Goal: Communication & Community: Answer question/provide support

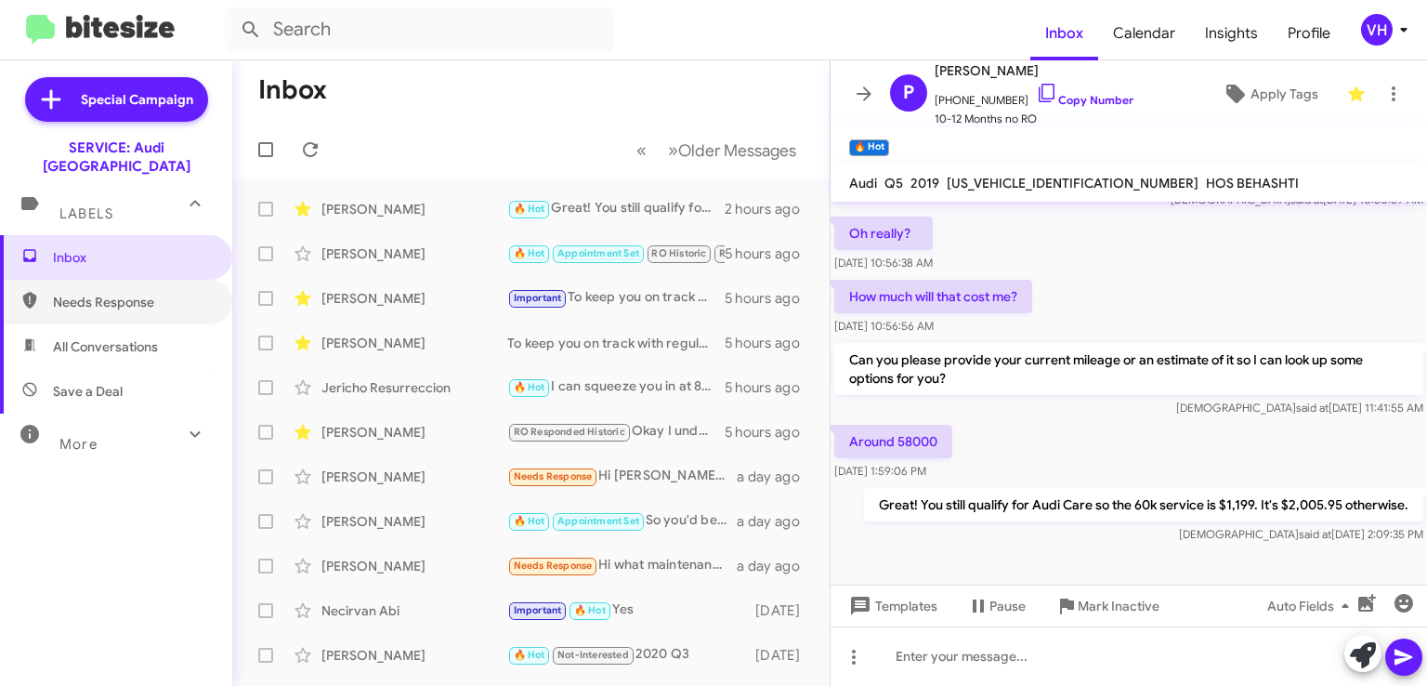
click at [84, 293] on span "Needs Response" at bounding box center [132, 302] width 158 height 19
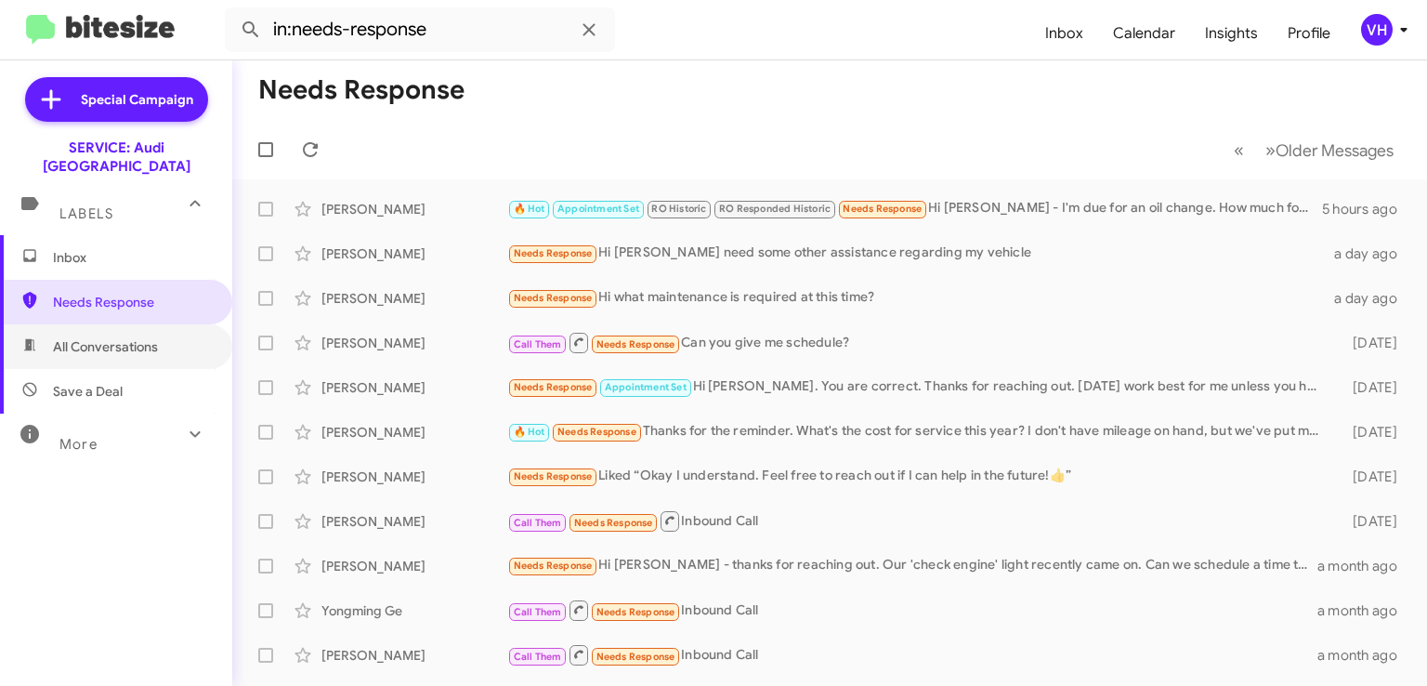
click at [98, 337] on span "All Conversations" at bounding box center [105, 346] width 105 height 19
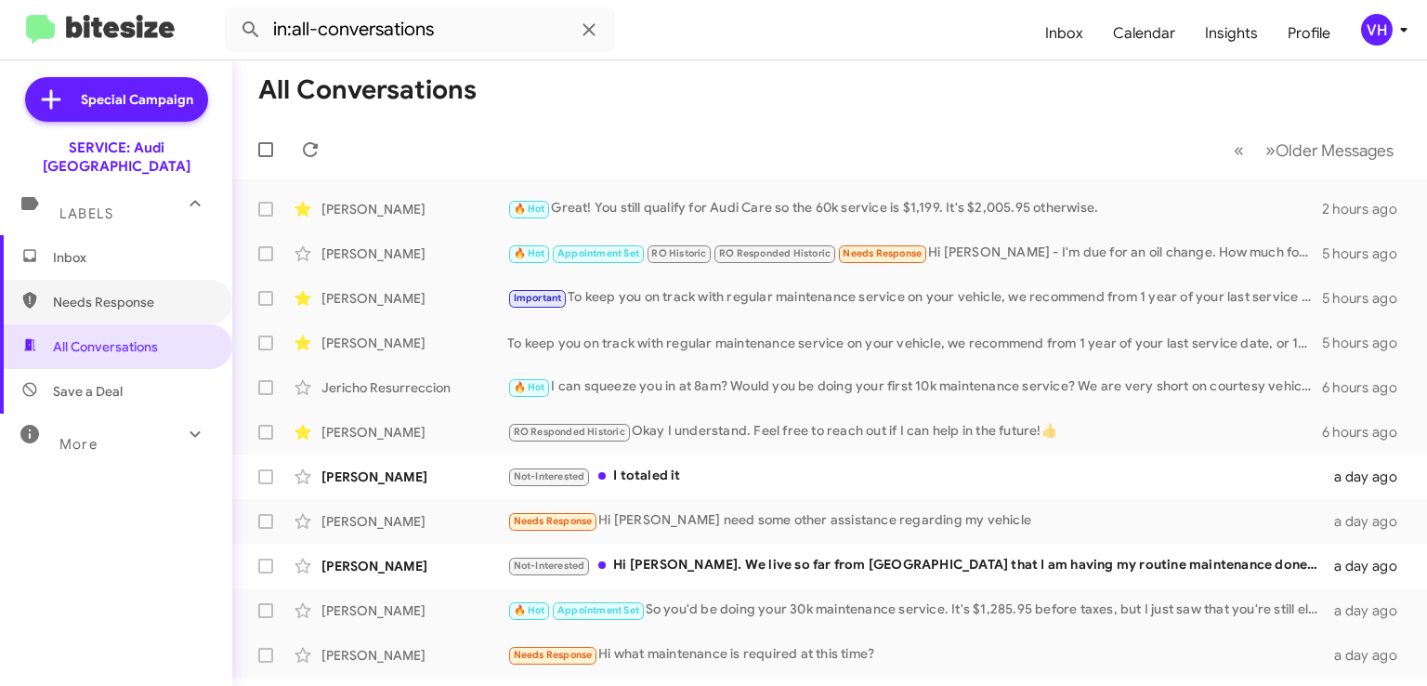
click at [106, 293] on span "Needs Response" at bounding box center [132, 302] width 158 height 19
type input "in:needs-response"
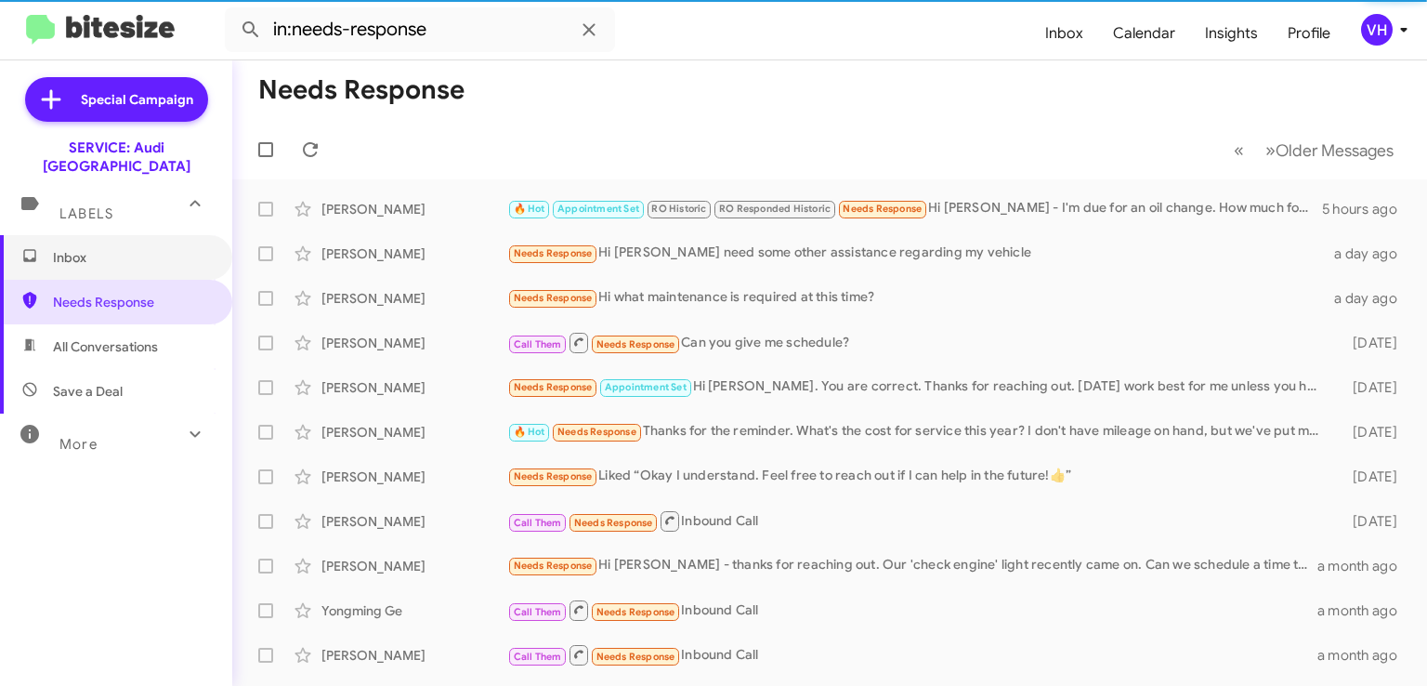
click at [118, 249] on span "Inbox" at bounding box center [116, 257] width 232 height 45
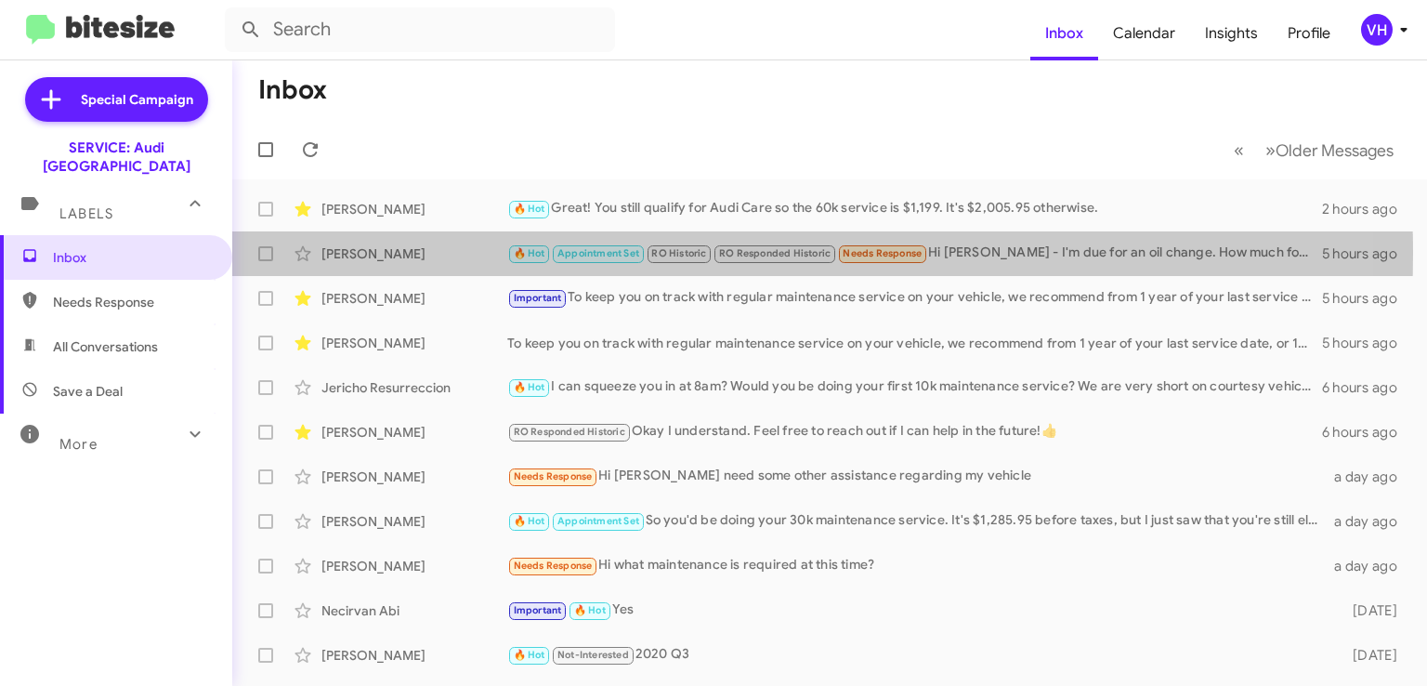
click at [449, 254] on div "[PERSON_NAME]" at bounding box center [414, 253] width 186 height 19
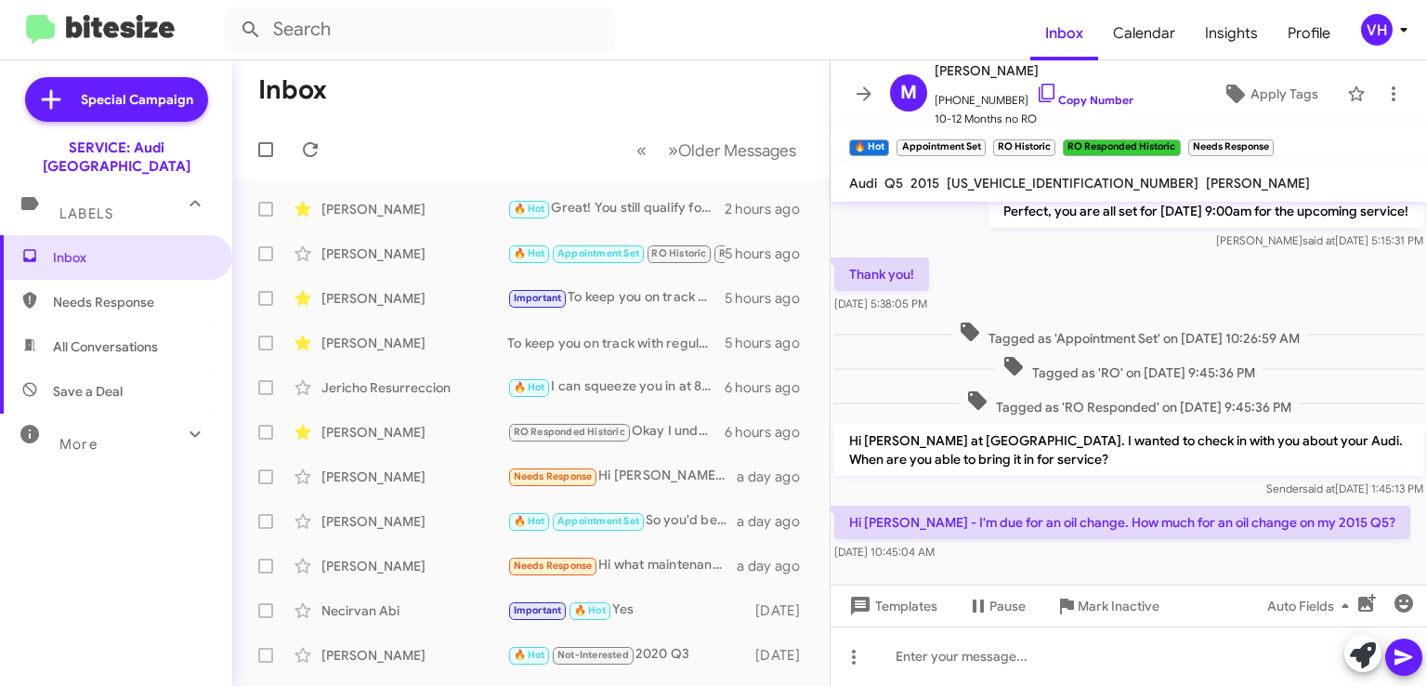
scroll to position [550, 0]
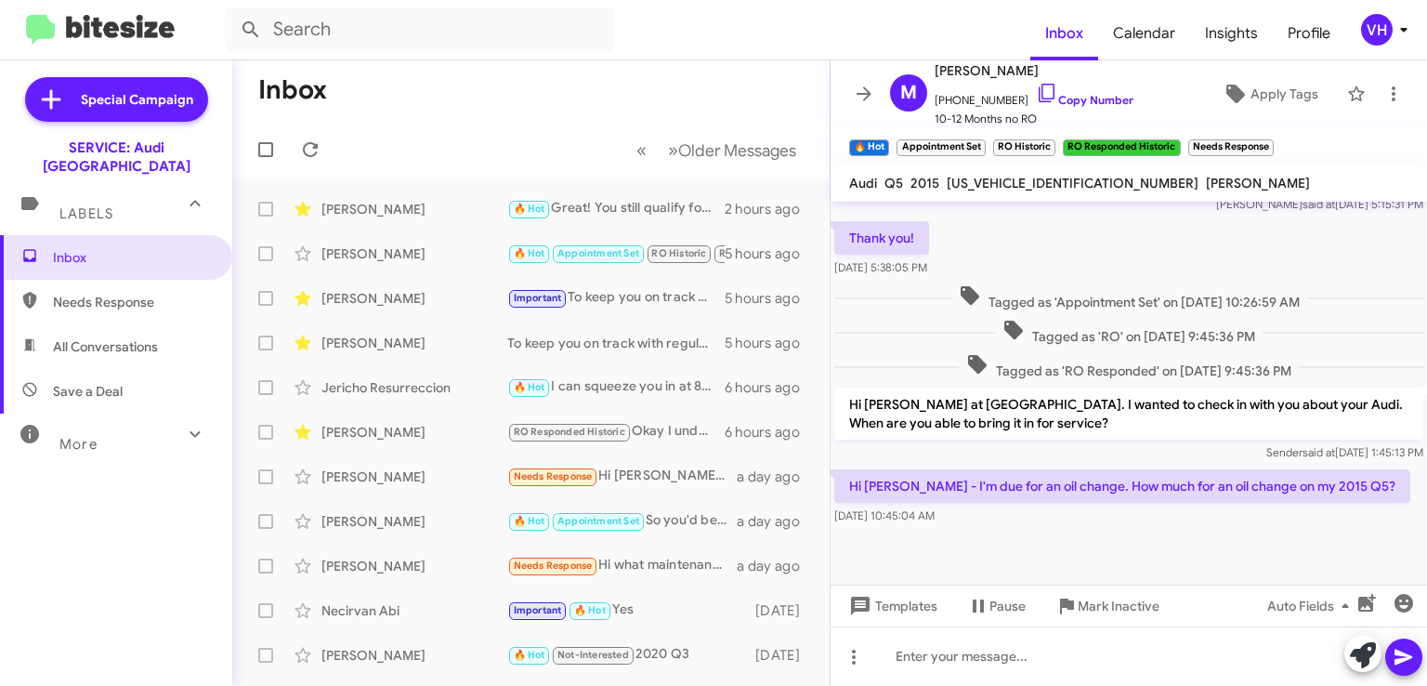
click at [1042, 185] on span "[US_VEHICLE_IDENTIFICATION_NUMBER]" at bounding box center [1073, 183] width 252 height 17
copy span "[US_VEHICLE_IDENTIFICATION_NUMBER]"
click at [1023, 281] on div "Tagged as 'Appointment Set' on [DATE] 10:26:59 AM" at bounding box center [1129, 298] width 596 height 34
click at [1041, 183] on span "[US_VEHICLE_IDENTIFICATION_NUMBER]" at bounding box center [1073, 183] width 252 height 17
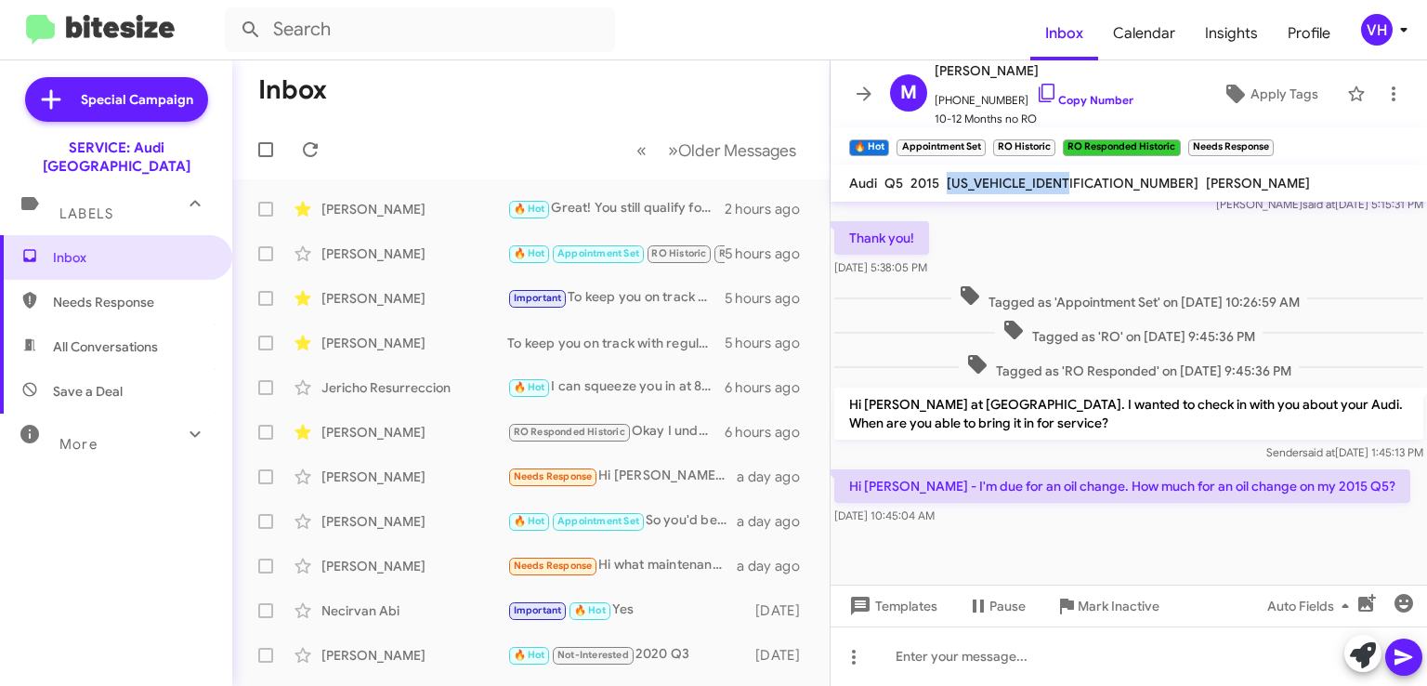
click at [1041, 183] on span "[US_VEHICLE_IDENTIFICATION_NUMBER]" at bounding box center [1073, 183] width 252 height 17
copy span "[US_VEHICLE_IDENTIFICATION_NUMBER]"
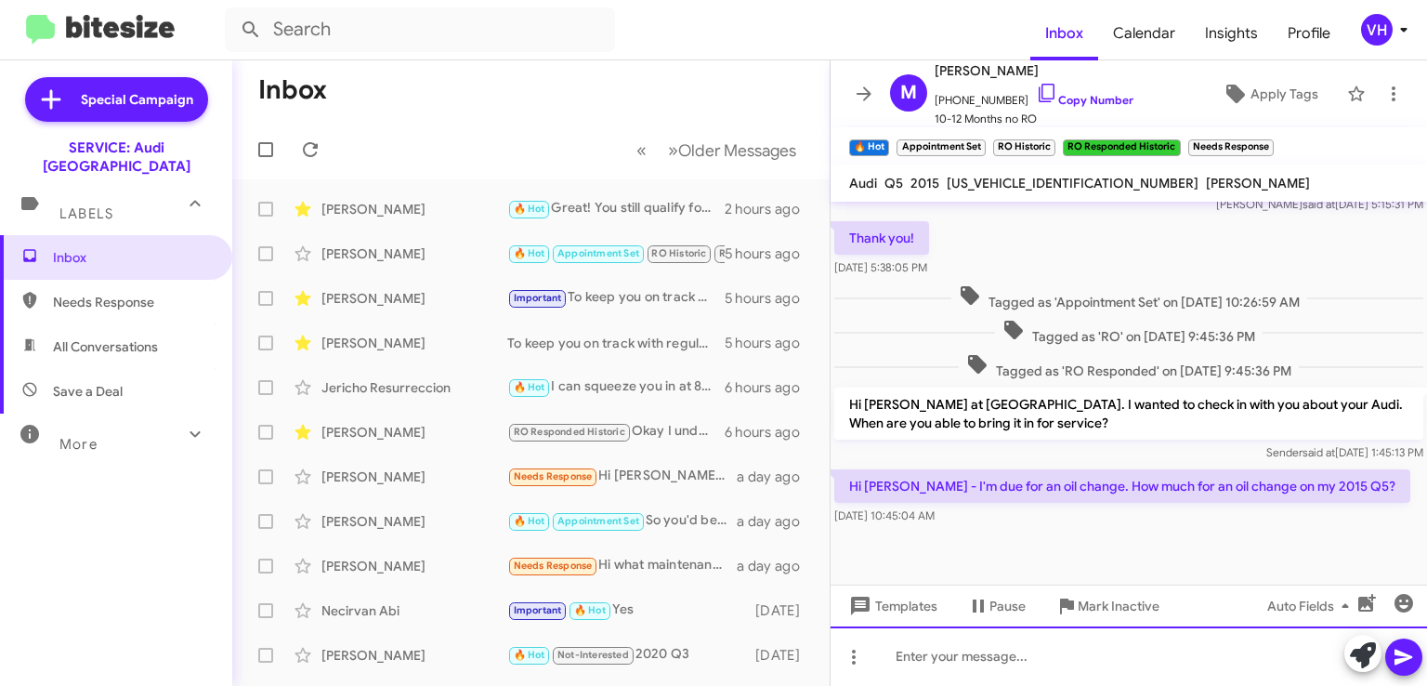
click at [977, 662] on div at bounding box center [1129, 655] width 596 height 59
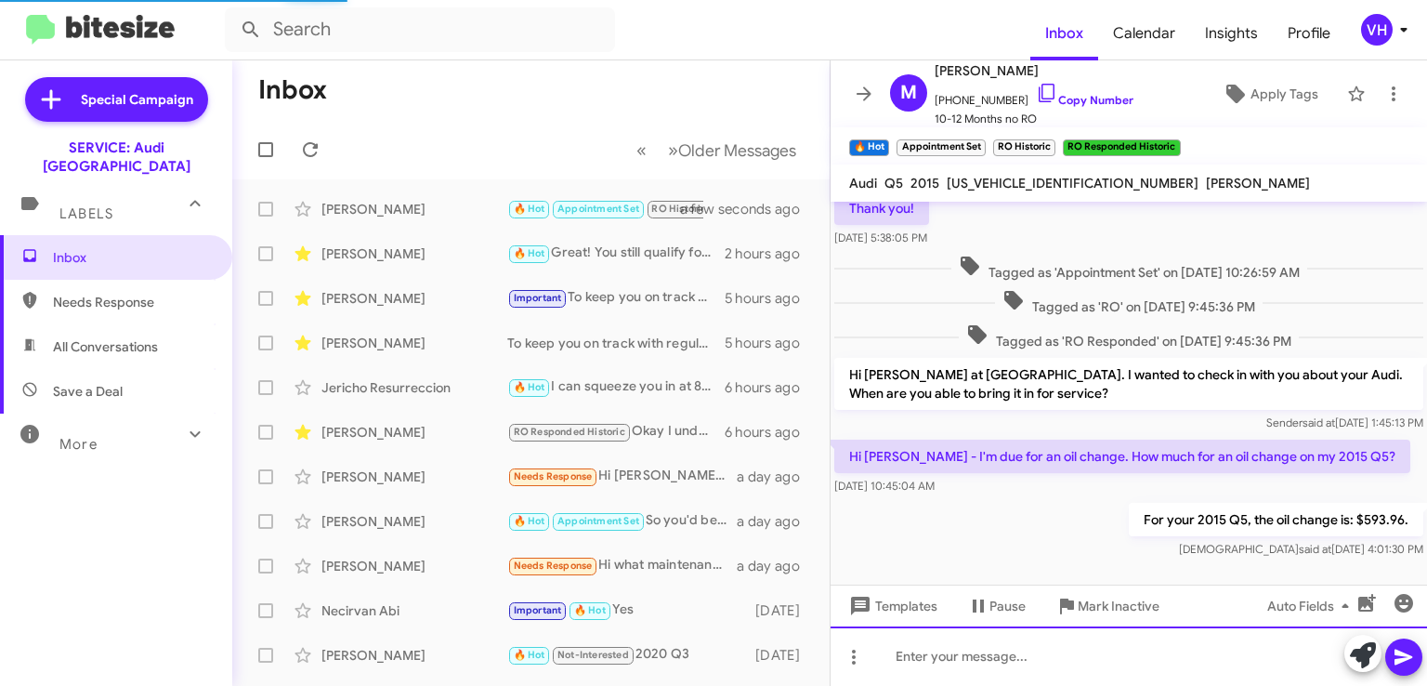
scroll to position [618, 0]
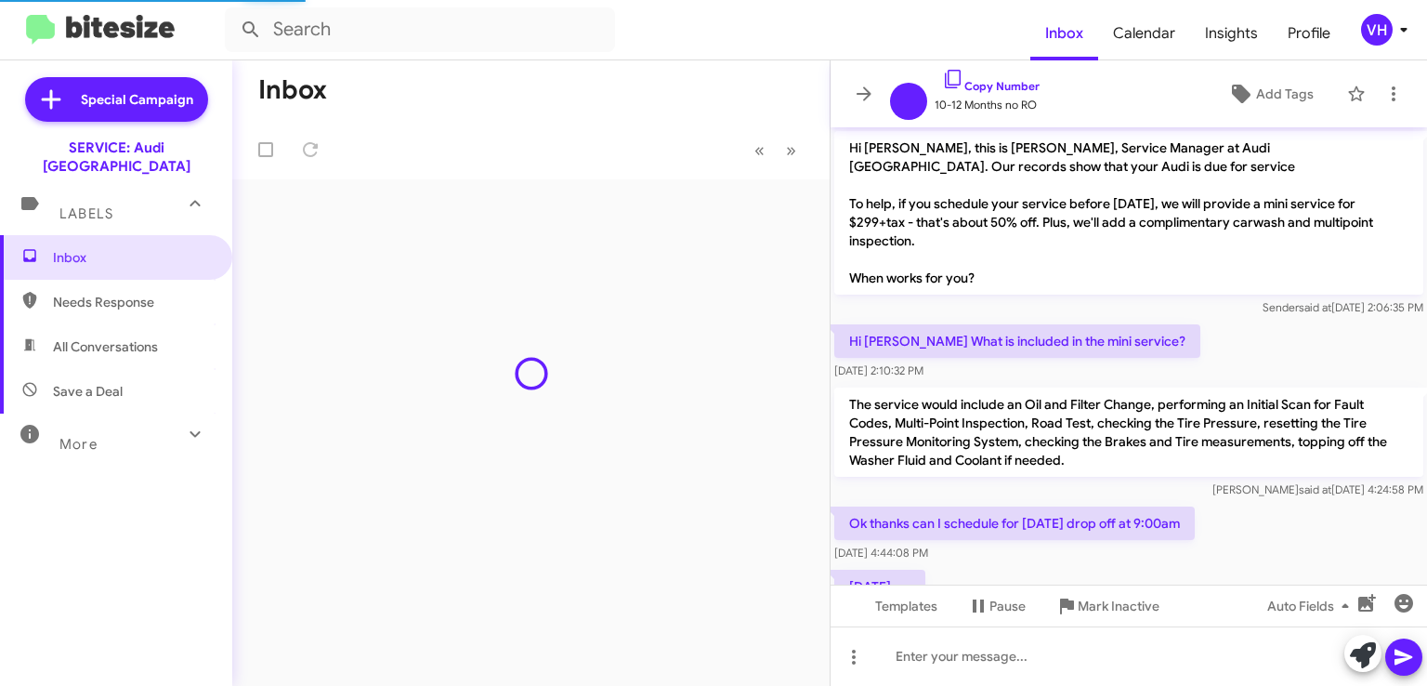
scroll to position [612, 0]
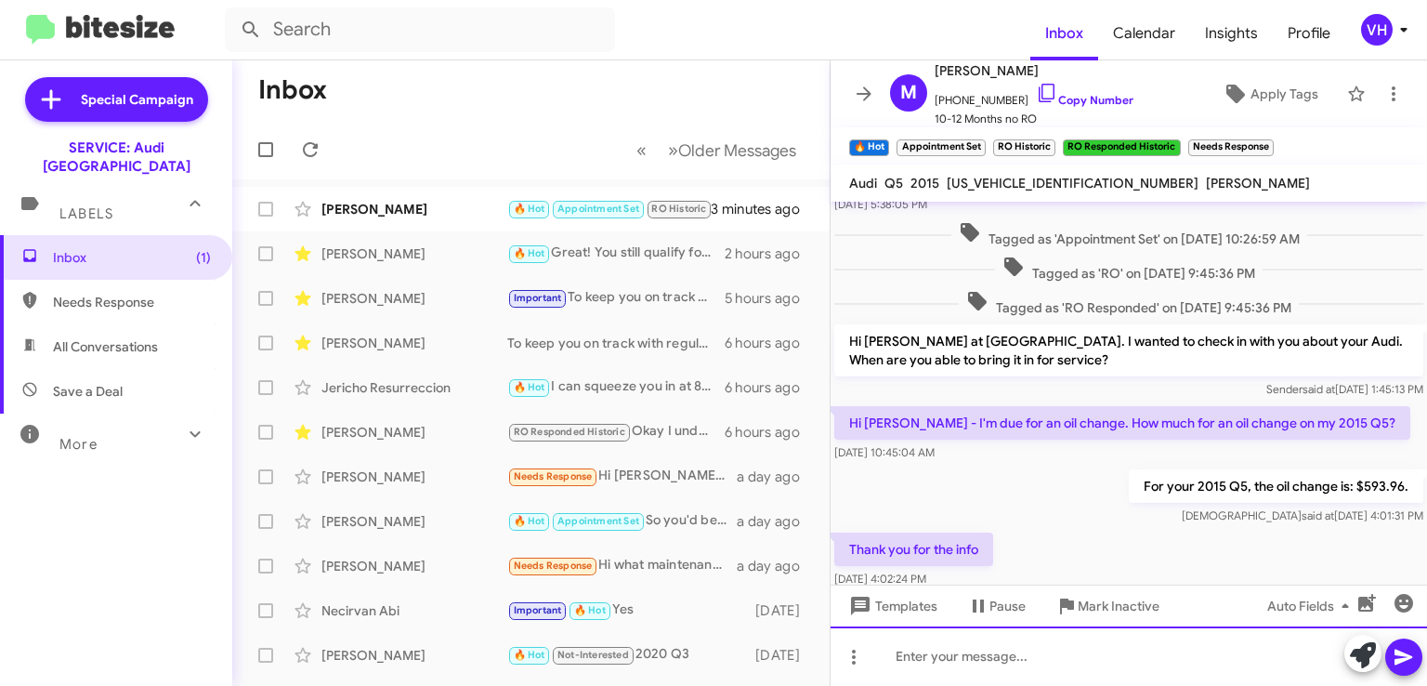
click at [1055, 654] on div at bounding box center [1129, 655] width 596 height 59
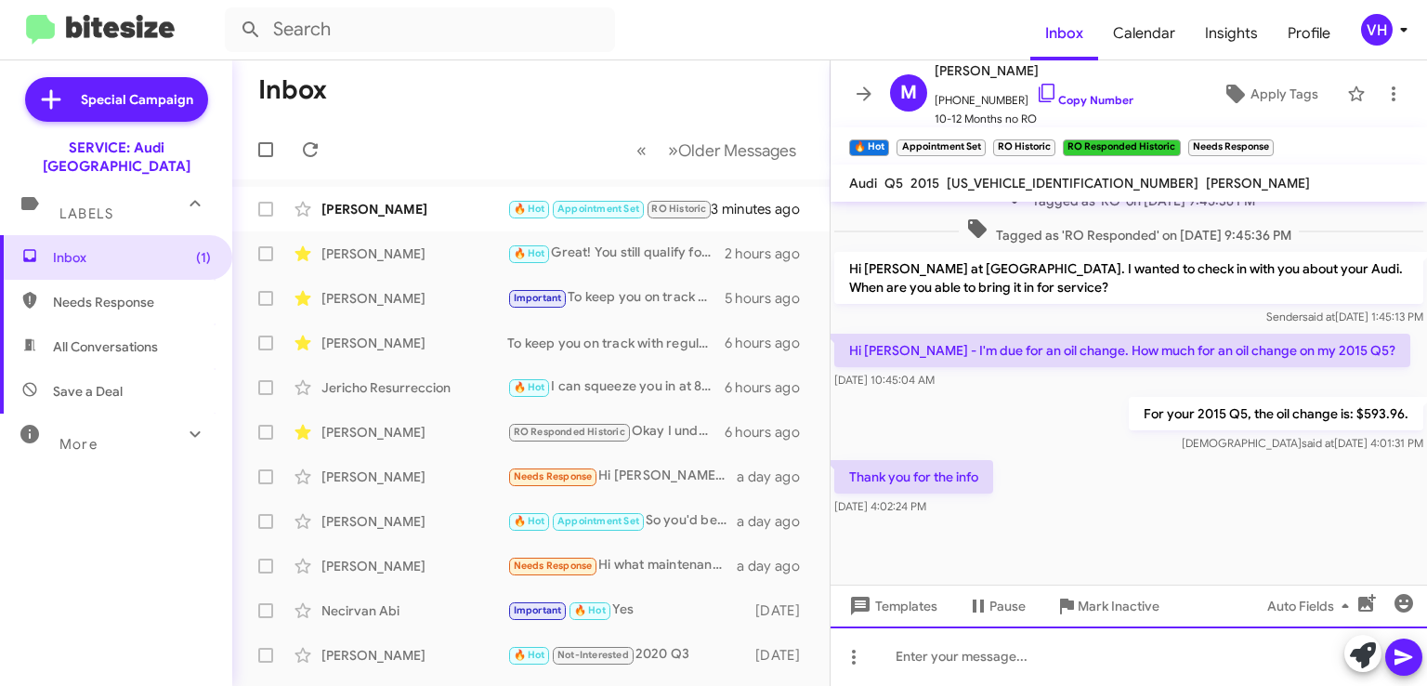
scroll to position [594, 0]
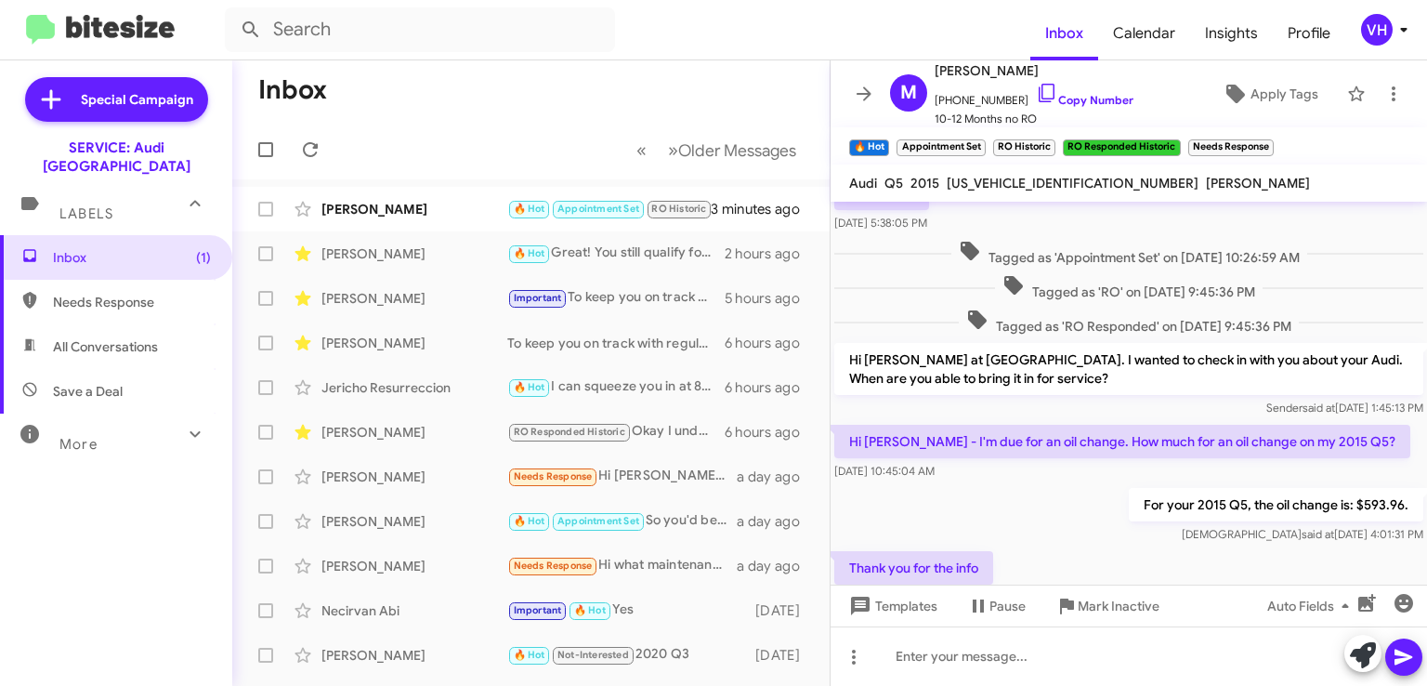
click at [888, 607] on span "Templates" at bounding box center [891, 605] width 92 height 33
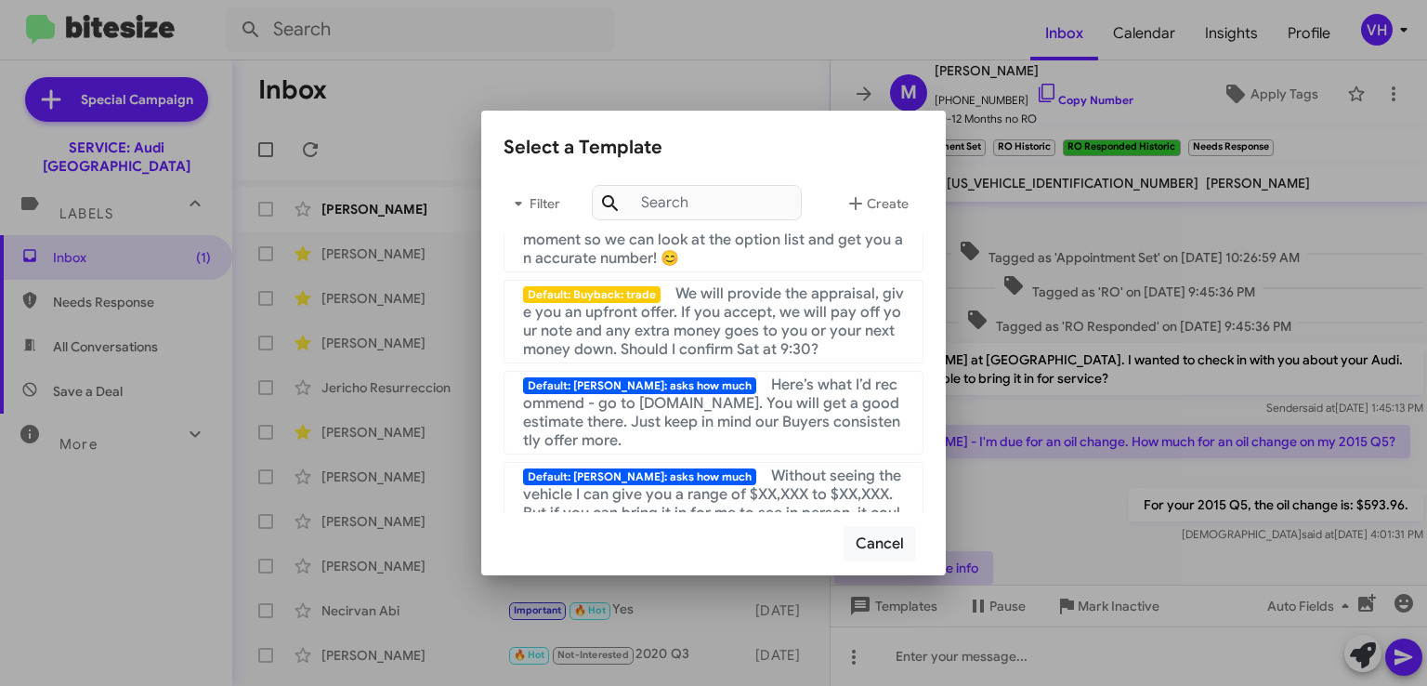
scroll to position [837, 0]
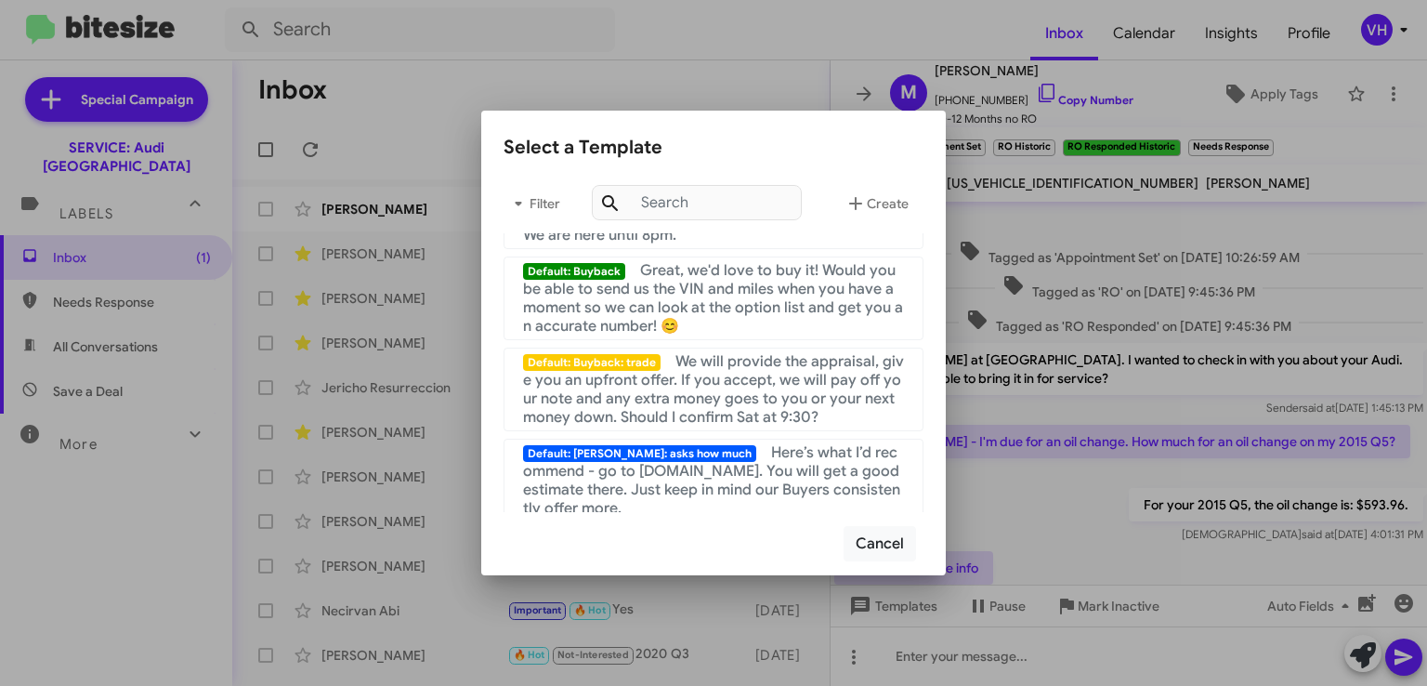
click at [1120, 530] on div at bounding box center [713, 343] width 1427 height 686
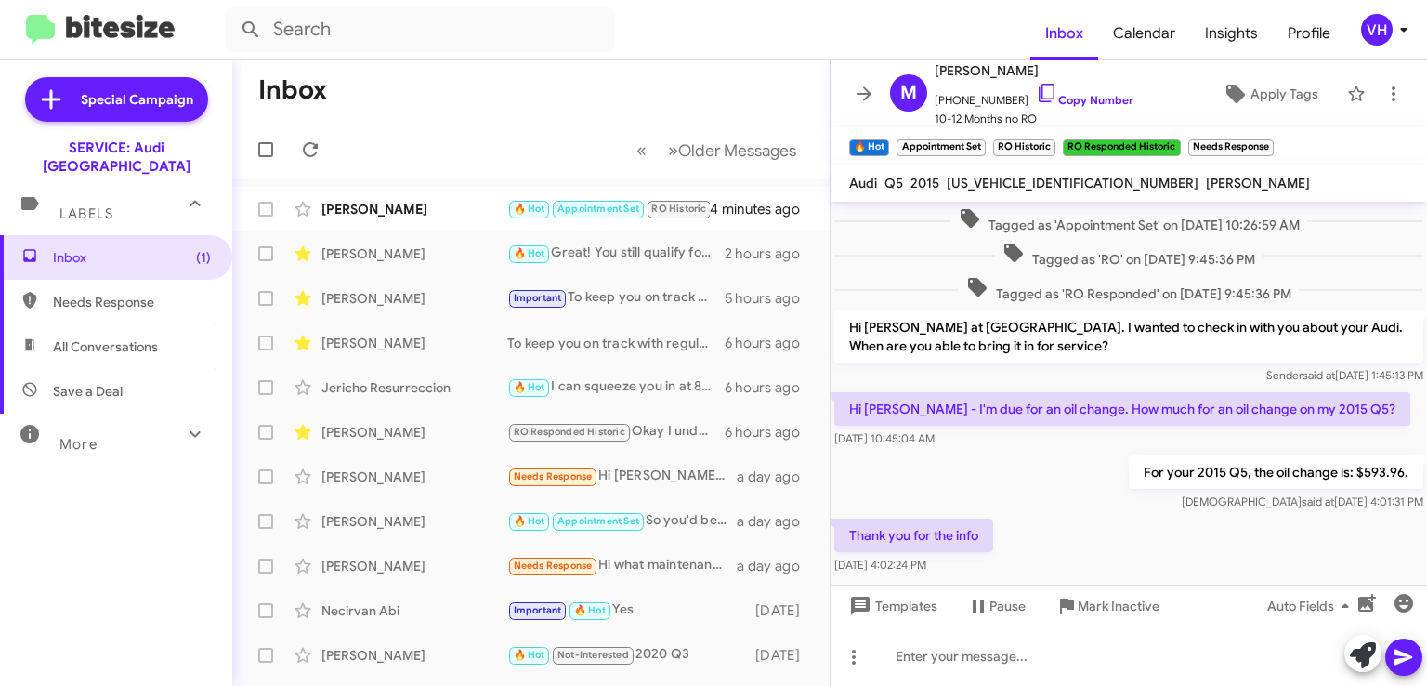
scroll to position [687, 0]
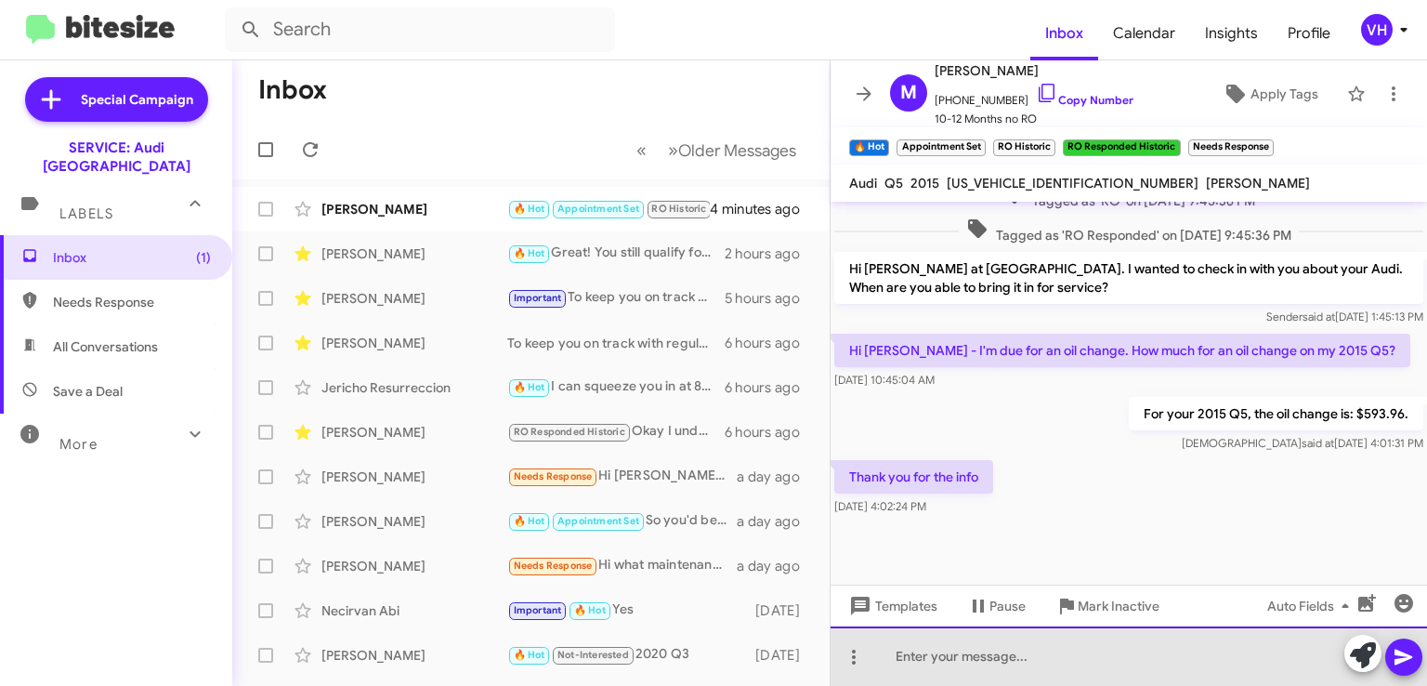
click at [1222, 649] on div at bounding box center [1129, 655] width 596 height 59
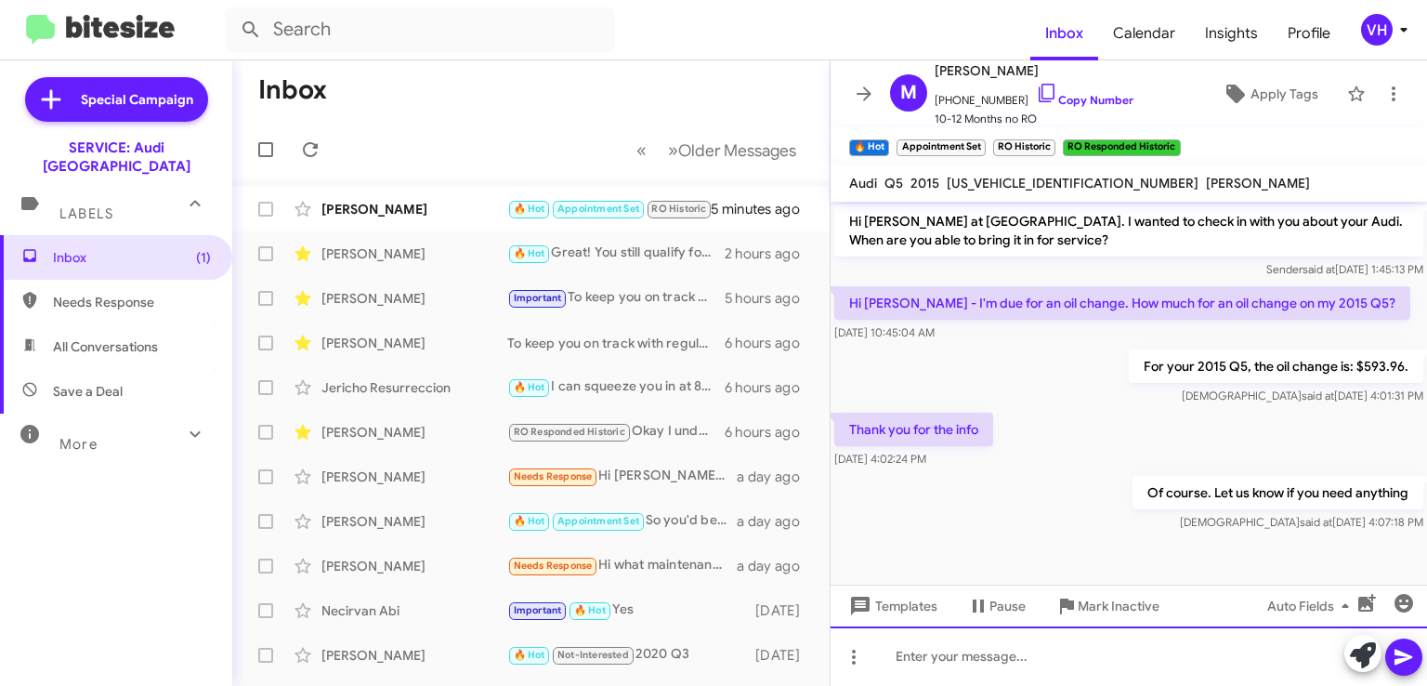
scroll to position [754, 0]
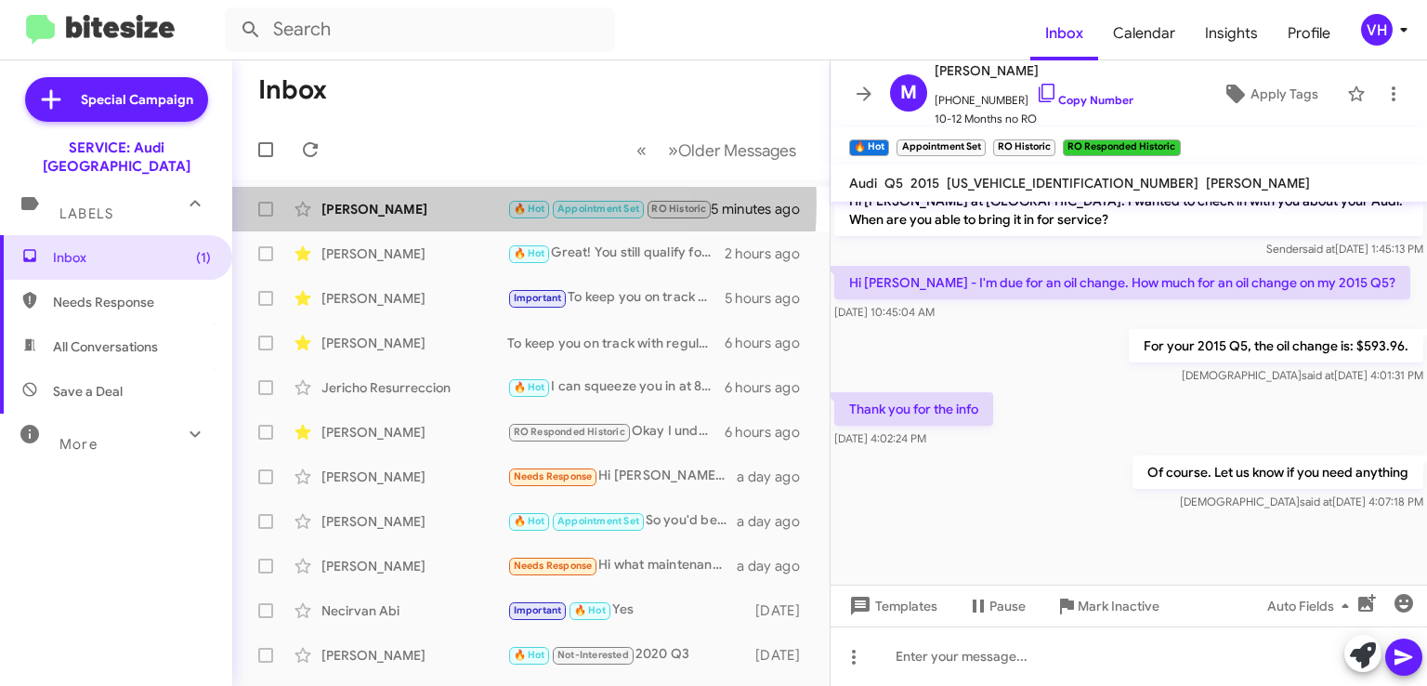
click at [400, 202] on div "[PERSON_NAME]" at bounding box center [414, 209] width 186 height 19
